Goal: Task Accomplishment & Management: Manage account settings

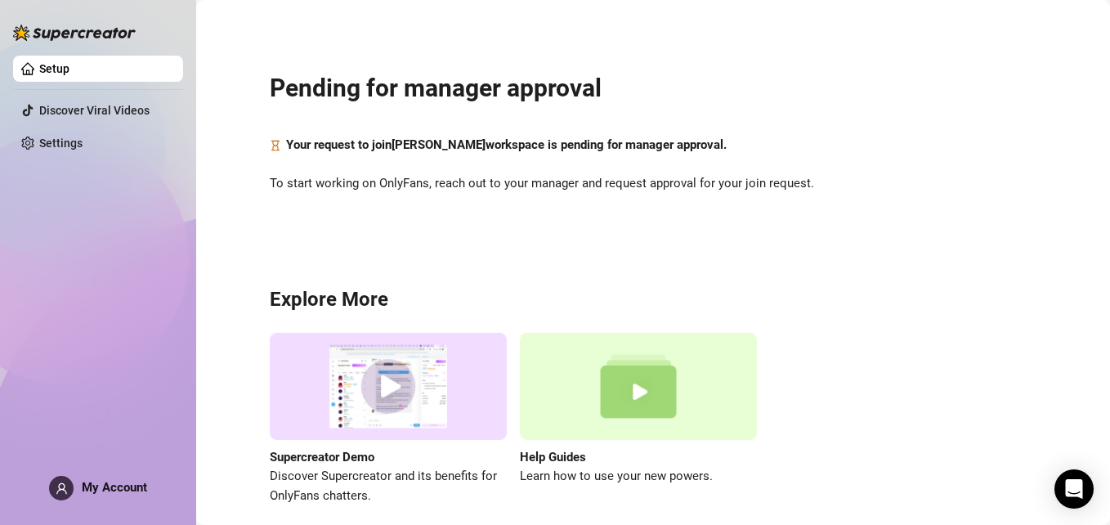
click at [1024, 65] on div "Pending for manager approval Your request to join Anna Bumanlah workspace is pe…" at bounding box center [652, 278] width 881 height 535
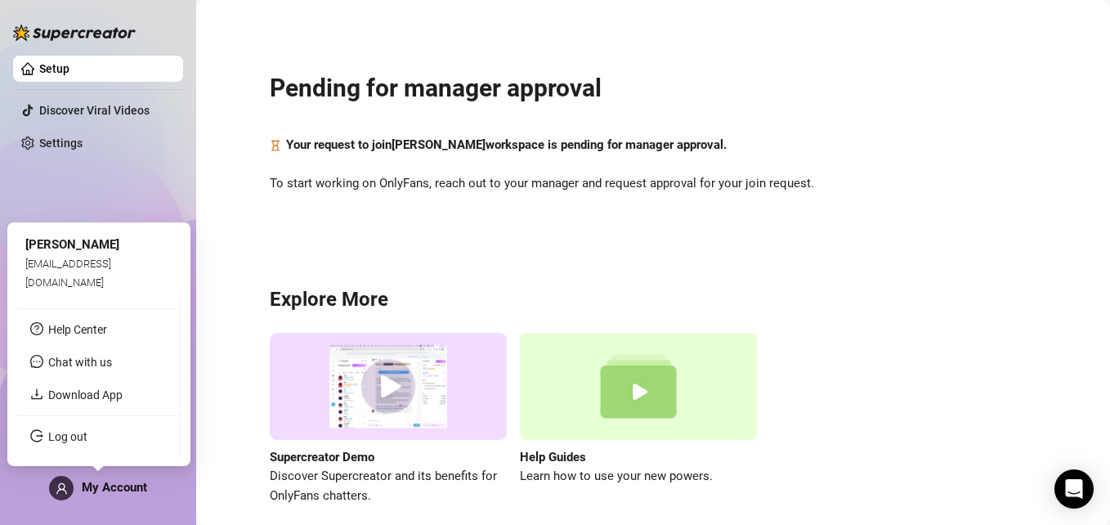
click at [78, 485] on div "My Account" at bounding box center [98, 488] width 98 height 25
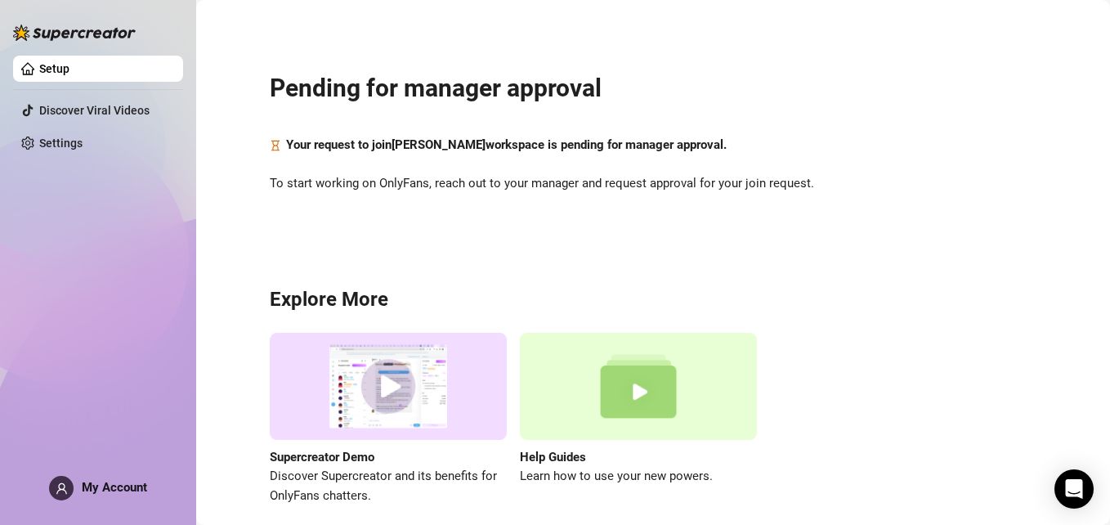
click at [828, 234] on div "Pending for manager approval Your request to join Anna Bumanlah workspace is pe…" at bounding box center [652, 278] width 881 height 535
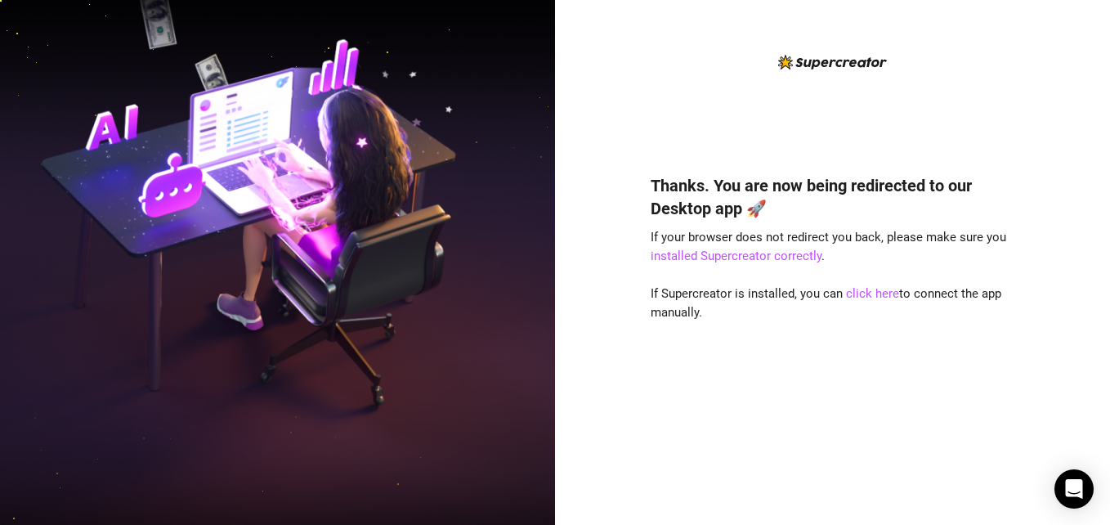
click at [808, 359] on div "Thanks. You are now being redirected to our Desktop app 🚀 If your browser does …" at bounding box center [833, 325] width 365 height 347
click at [872, 293] on link "click here" at bounding box center [872, 293] width 53 height 15
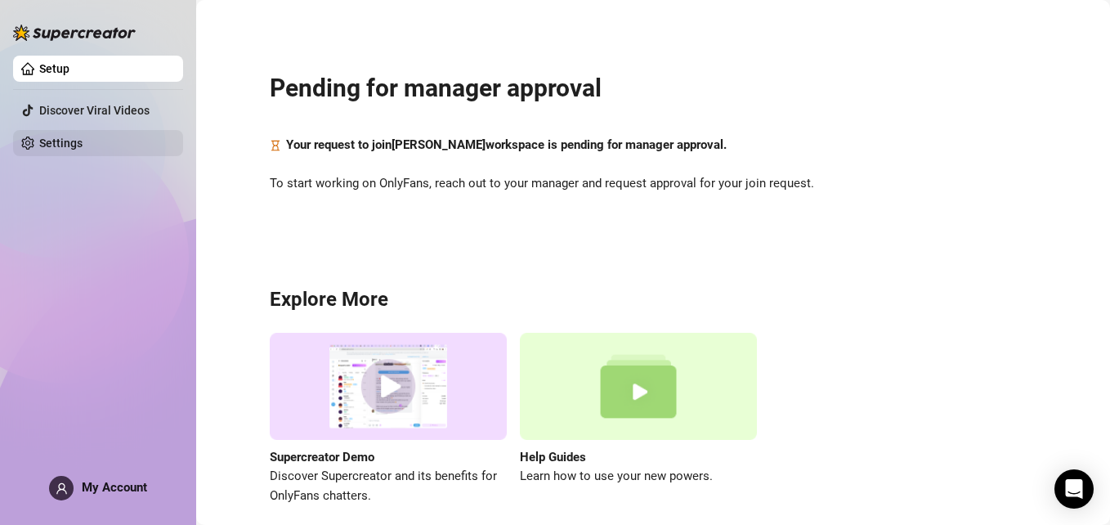
click at [83, 141] on link "Settings" at bounding box center [60, 142] width 43 height 13
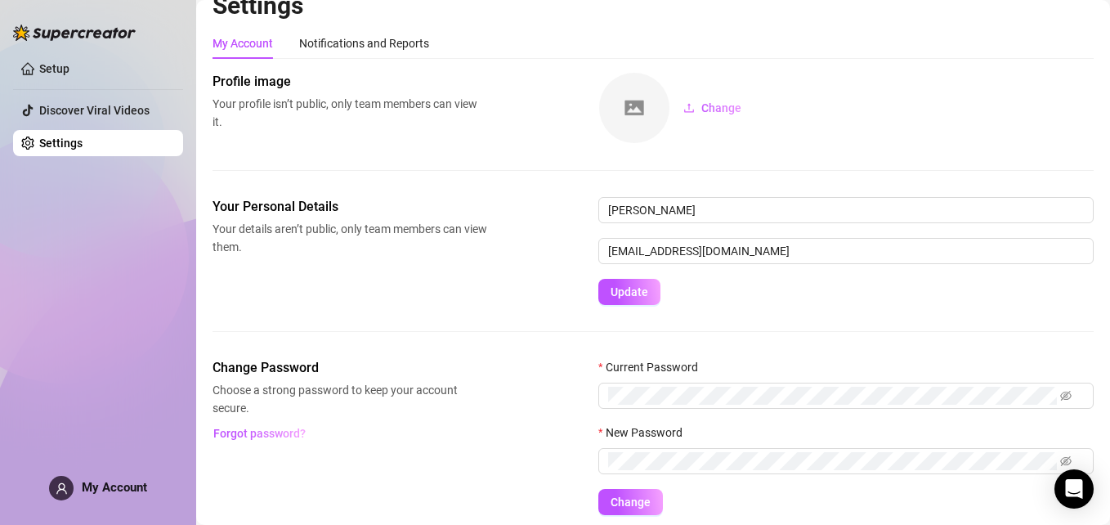
scroll to position [23, 0]
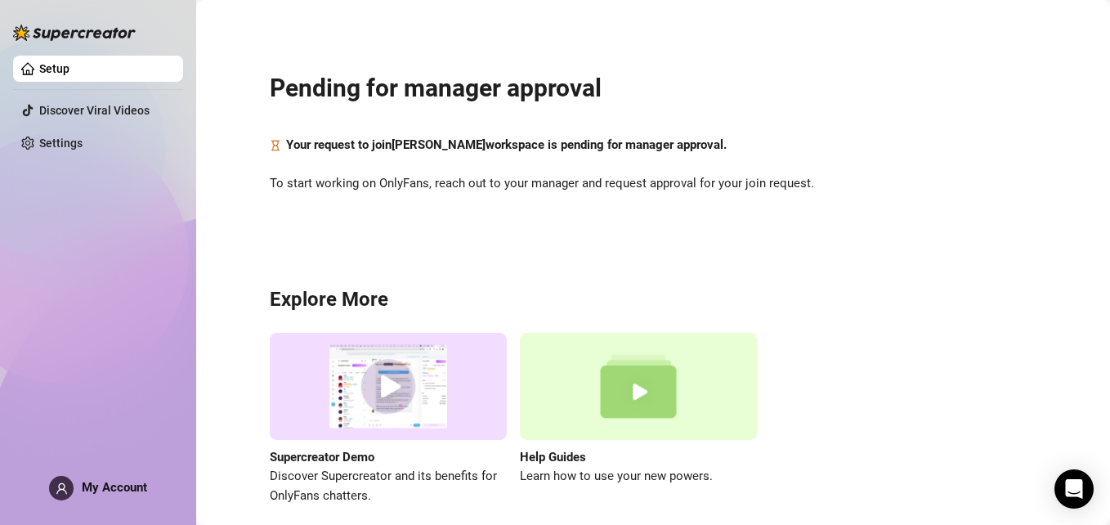
click at [99, 500] on div "Setup Discover Viral Videos Settings My Account" at bounding box center [98, 255] width 170 height 510
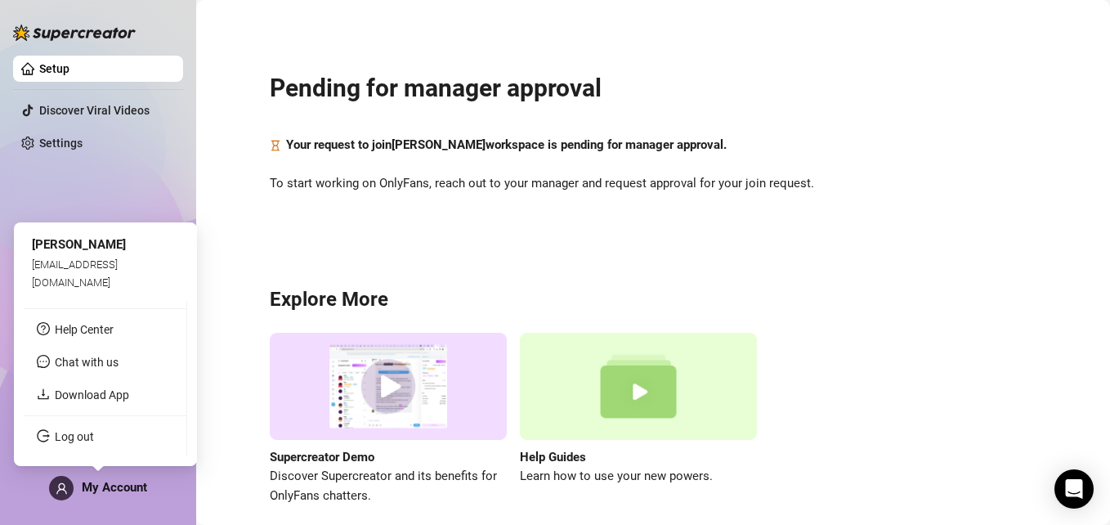
click at [112, 494] on div "My Account" at bounding box center [98, 488] width 98 height 25
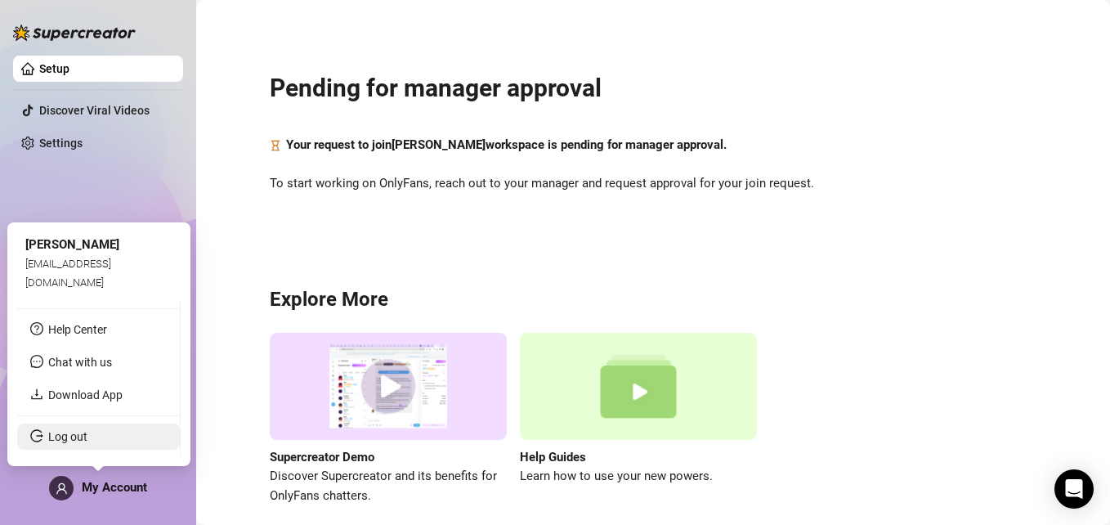
click at [74, 438] on link "Log out" at bounding box center [67, 436] width 39 height 13
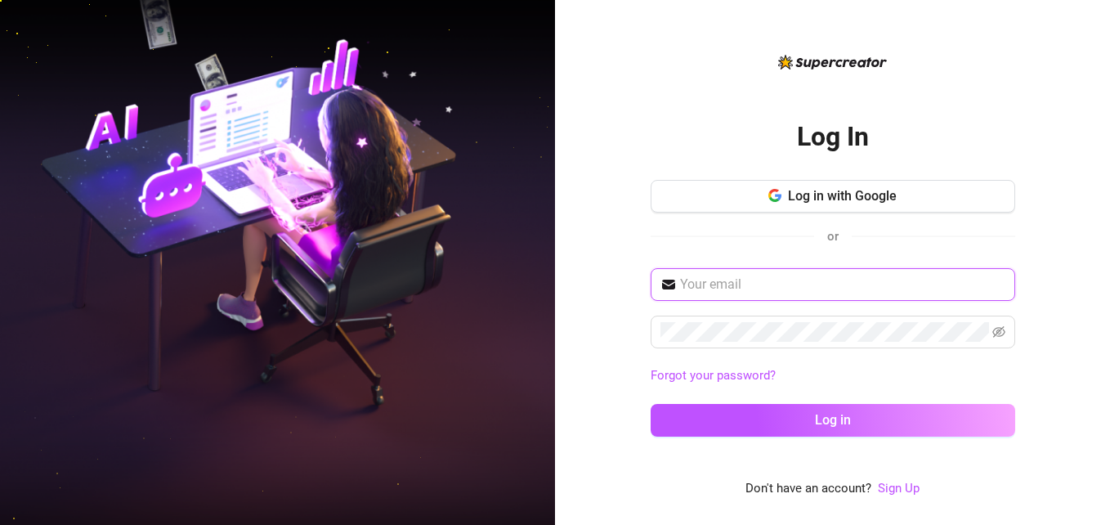
click at [834, 277] on input "text" at bounding box center [842, 285] width 325 height 20
type input "[EMAIL_ADDRESS][DOMAIN_NAME]"
click at [748, 349] on div "aimeebumanlag1@gmail.com Forgot your password? Log in" at bounding box center [833, 359] width 365 height 183
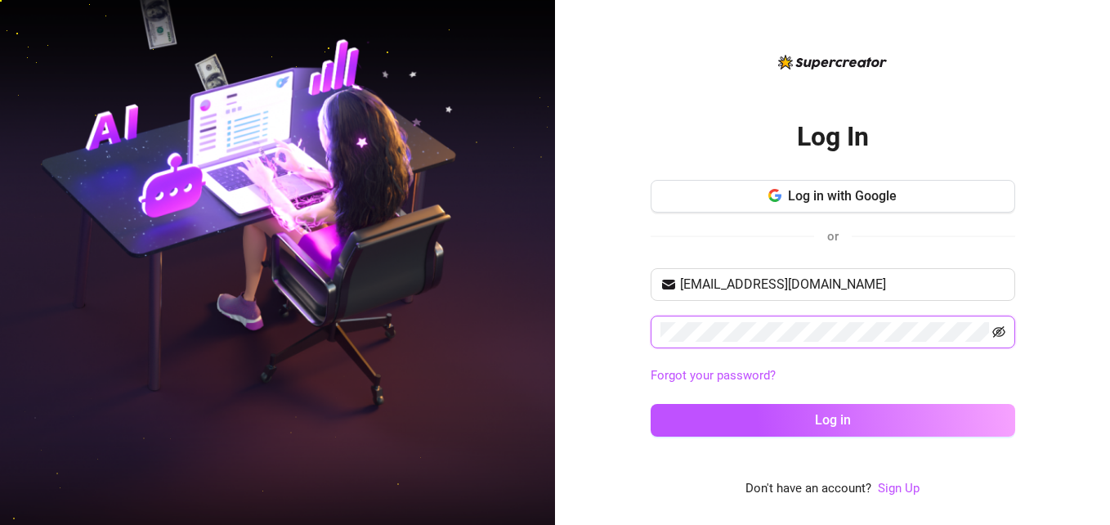
click at [995, 329] on icon "eye-invisible" at bounding box center [998, 331] width 13 height 13
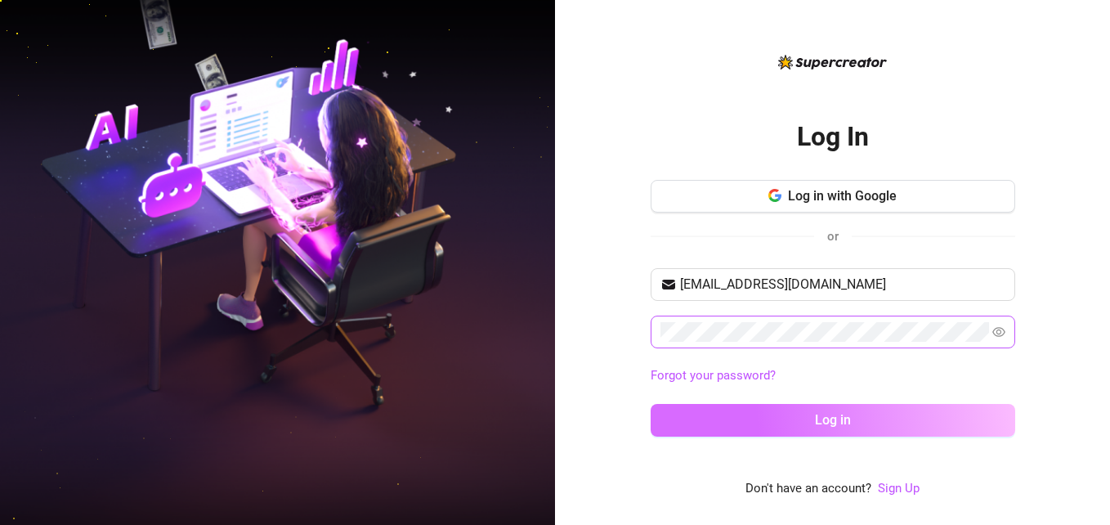
click at [798, 407] on button "Log in" at bounding box center [833, 420] width 365 height 33
